Goal: Information Seeking & Learning: Learn about a topic

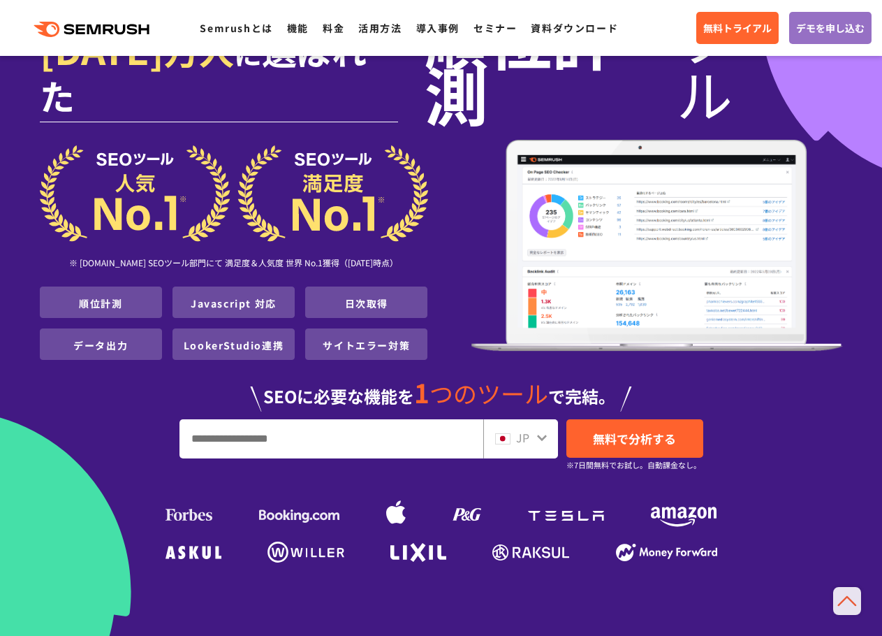
scroll to position [70, 0]
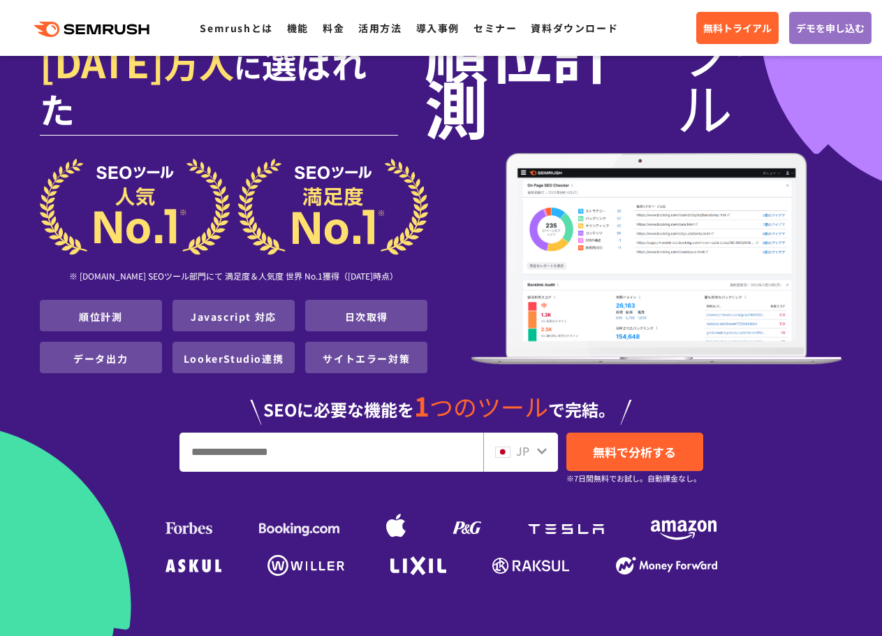
click at [344, 433] on input "URL、キーワードを入力してください" at bounding box center [331, 452] width 303 height 38
click at [244, 433] on input "URL、キーワードを入力してください" at bounding box center [331, 452] width 303 height 38
type input "********"
click at [667, 443] on span "無料で分析する" at bounding box center [634, 451] width 83 height 17
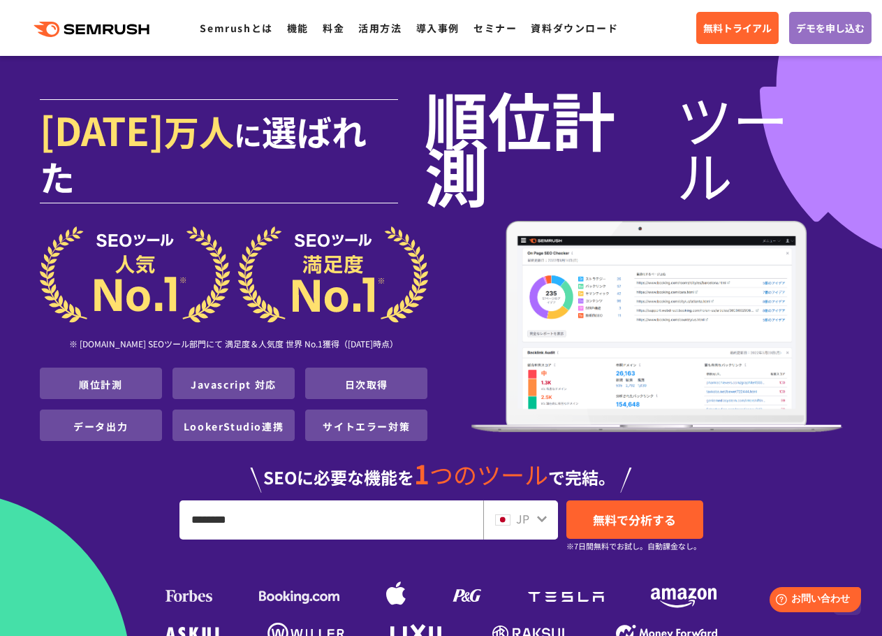
scroll to position [0, 0]
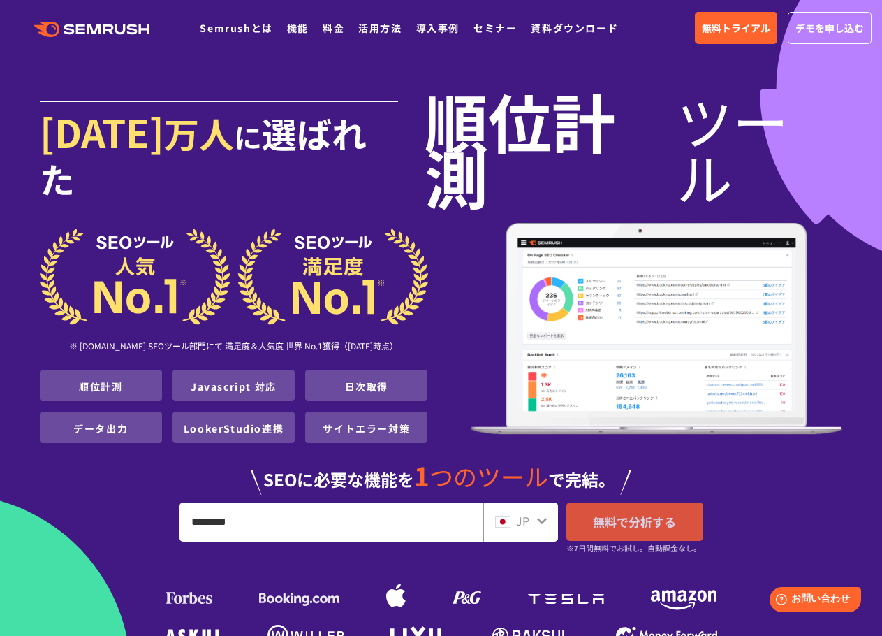
click at [666, 513] on span "無料で分析する" at bounding box center [634, 521] width 83 height 17
